Goal: Information Seeking & Learning: Learn about a topic

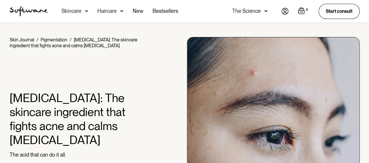
click at [123, 125] on h1 "Azelaic acid: The skincare ingredient that fights acne and calms rosacea" at bounding box center [81, 119] width 143 height 56
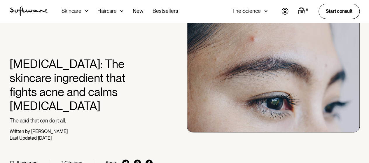
scroll to position [35, 0]
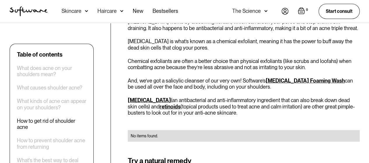
click at [68, 10] on div "Skincare" at bounding box center [72, 11] width 20 height 6
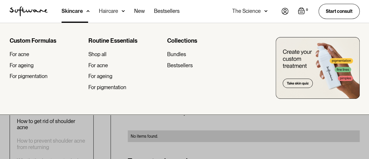
click at [247, 135] on div at bounding box center [184, 102] width 369 height 159
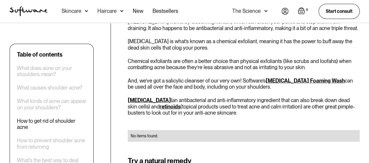
click at [68, 10] on div "Skincare" at bounding box center [72, 11] width 20 height 6
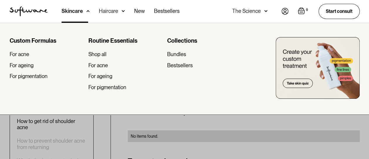
click at [299, 130] on div at bounding box center [184, 102] width 369 height 159
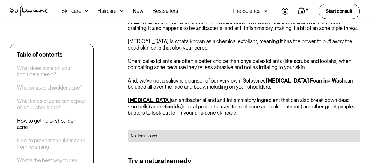
scroll to position [1362, 0]
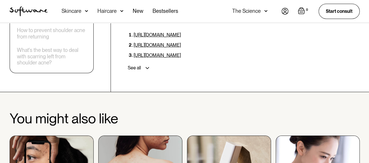
scroll to position [2076, 0]
